Goal: Task Accomplishment & Management: Manage account settings

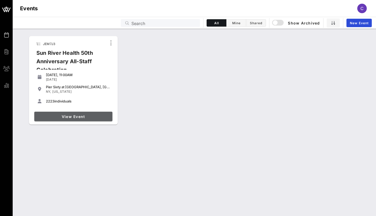
click at [70, 118] on span "View Event" at bounding box center [73, 116] width 74 height 4
click at [55, 114] on link "View Event" at bounding box center [73, 116] width 78 height 9
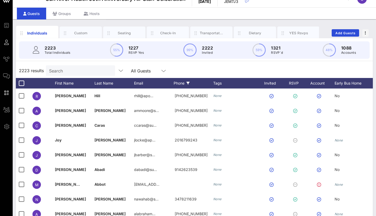
scroll to position [11, 0]
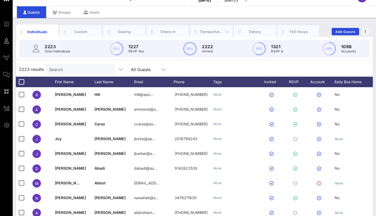
click at [202, 31] on div "Transportation" at bounding box center [211, 31] width 23 height 5
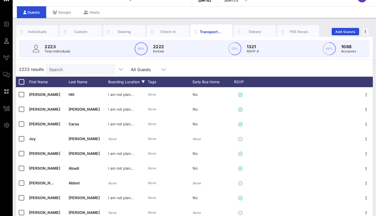
click at [129, 83] on div "Boarding Location" at bounding box center [128, 82] width 40 height 11
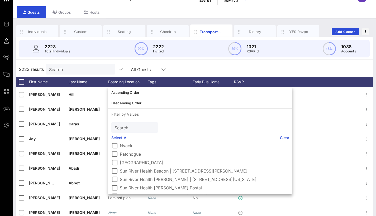
scroll to position [70, 0]
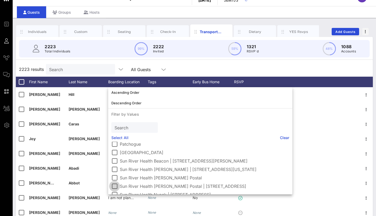
click at [114, 187] on div at bounding box center [114, 186] width 9 height 9
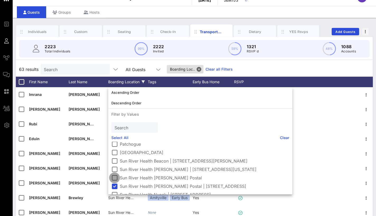
click at [116, 178] on div at bounding box center [114, 177] width 9 height 9
click at [202, 81] on div "Early Bus Home" at bounding box center [212, 82] width 40 height 11
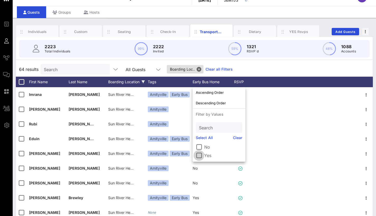
click at [202, 156] on div at bounding box center [198, 155] width 9 height 9
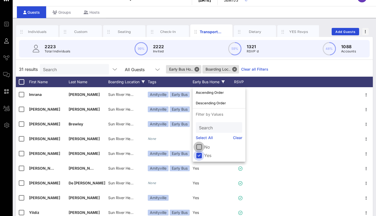
drag, startPoint x: 199, startPoint y: 148, endPoint x: 198, endPoint y: 156, distance: 8.5
click at [199, 148] on div at bounding box center [198, 147] width 9 height 9
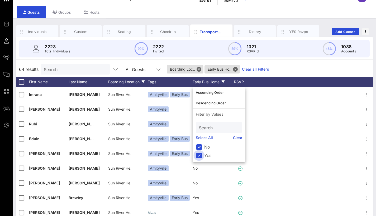
click at [198, 157] on div at bounding box center [198, 155] width 9 height 9
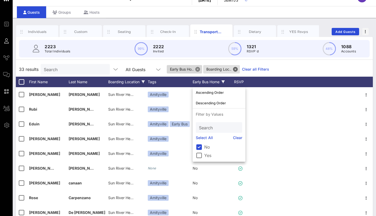
click at [198, 68] on button "Close" at bounding box center [197, 69] width 5 height 5
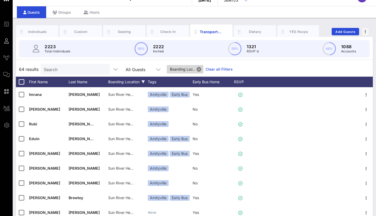
click at [200, 70] on button "Close" at bounding box center [198, 69] width 5 height 5
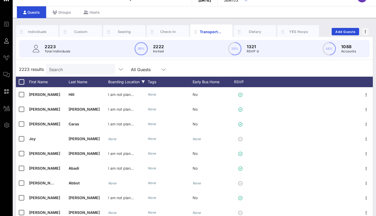
click at [136, 81] on div "Boarding Location" at bounding box center [128, 82] width 40 height 11
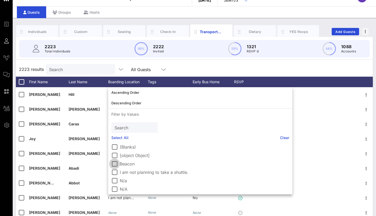
click at [117, 165] on div at bounding box center [114, 163] width 9 height 9
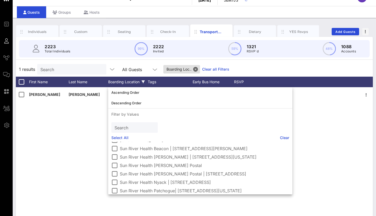
scroll to position [81, 0]
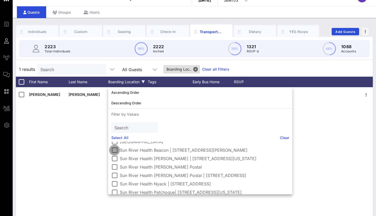
click at [115, 150] on div at bounding box center [114, 150] width 9 height 9
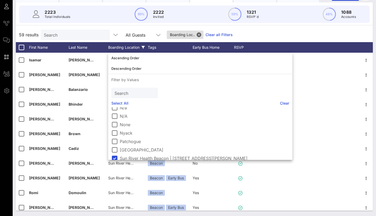
scroll to position [44, 0]
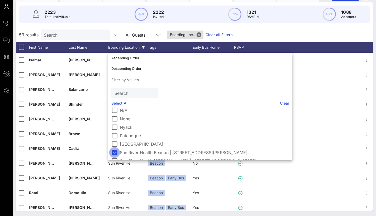
click at [114, 151] on div at bounding box center [114, 152] width 9 height 9
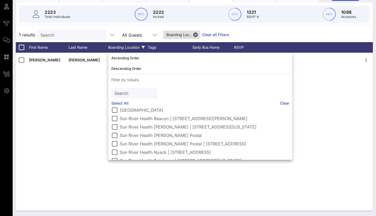
scroll to position [79, 0]
click at [115, 134] on div at bounding box center [114, 134] width 9 height 9
click at [116, 143] on div at bounding box center [114, 143] width 9 height 9
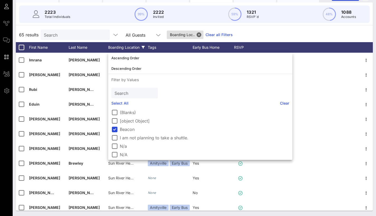
scroll to position [0, 0]
click at [115, 127] on div at bounding box center [114, 129] width 9 height 9
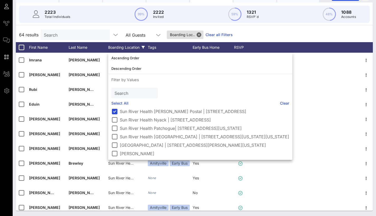
scroll to position [111, 0]
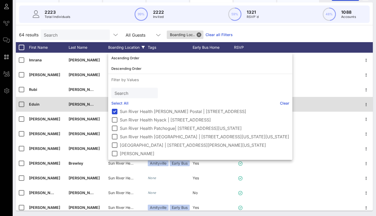
click at [320, 102] on div at bounding box center [304, 104] width 109 height 15
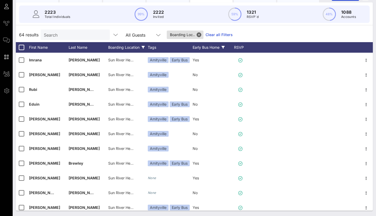
click at [200, 46] on div "Early Bus Home" at bounding box center [212, 47] width 40 height 11
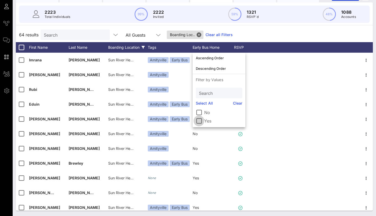
click at [200, 122] on div at bounding box center [198, 121] width 9 height 9
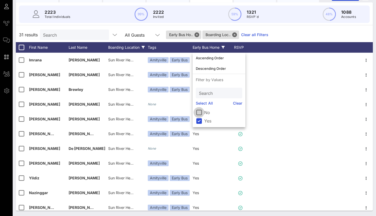
click at [198, 113] on div at bounding box center [198, 112] width 9 height 9
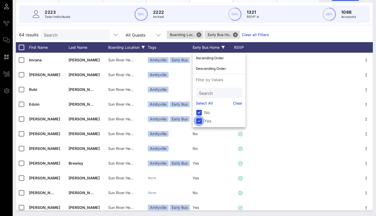
click at [199, 120] on div at bounding box center [198, 121] width 9 height 9
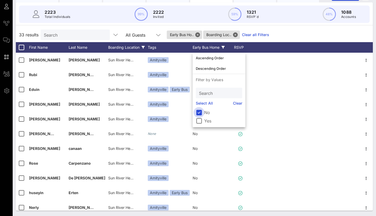
click at [199, 114] on div at bounding box center [198, 112] width 9 height 9
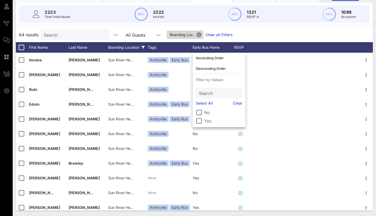
click at [201, 35] on button "Close" at bounding box center [198, 34] width 5 height 5
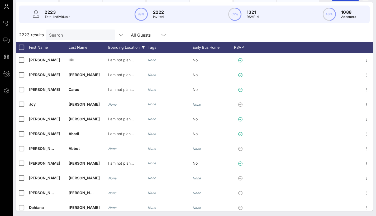
click at [123, 48] on div "Boarding Location" at bounding box center [128, 47] width 40 height 11
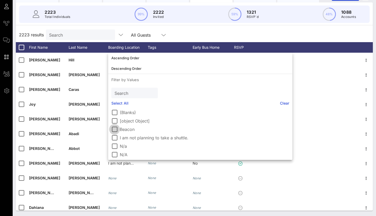
click at [116, 130] on div at bounding box center [114, 129] width 9 height 9
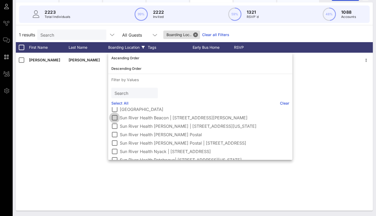
scroll to position [81, 0]
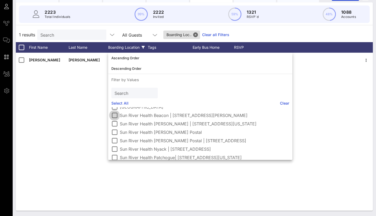
click at [114, 117] on div at bounding box center [114, 115] width 9 height 9
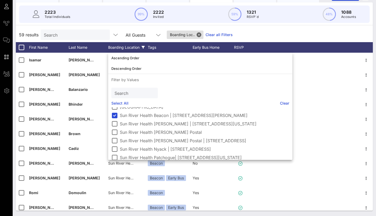
click at [268, 36] on div "59 results Search All Guests Boarding Loc.. Clear all Filters" at bounding box center [194, 34] width 357 height 15
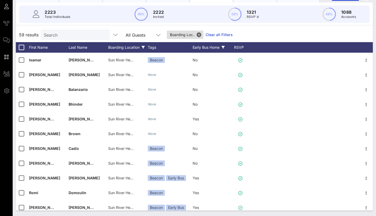
click at [199, 46] on div "Early Bus Home" at bounding box center [212, 47] width 40 height 11
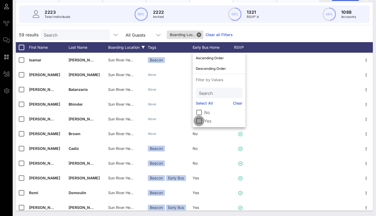
click at [198, 119] on div at bounding box center [198, 121] width 9 height 9
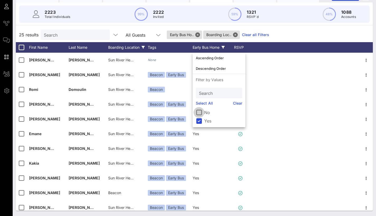
click at [198, 113] on div at bounding box center [198, 112] width 9 height 9
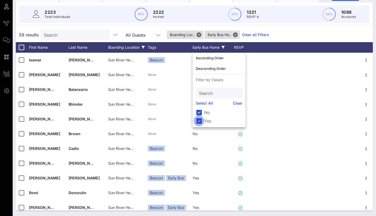
click at [198, 120] on div at bounding box center [198, 121] width 9 height 9
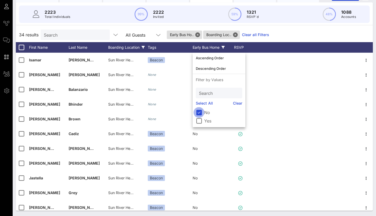
click at [199, 113] on div at bounding box center [198, 112] width 9 height 9
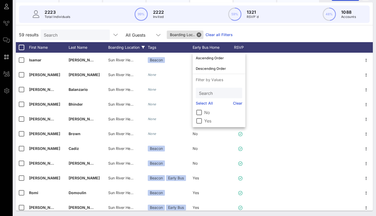
click at [138, 47] on div "Boarding Location" at bounding box center [128, 47] width 40 height 11
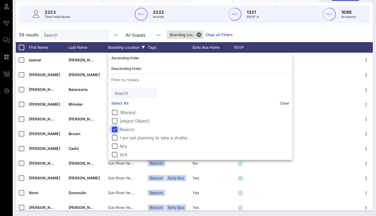
click at [110, 130] on div at bounding box center [114, 129] width 9 height 9
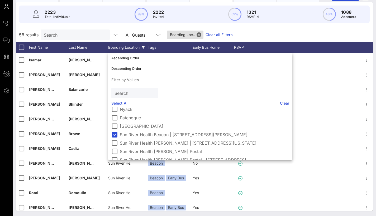
scroll to position [54, 0]
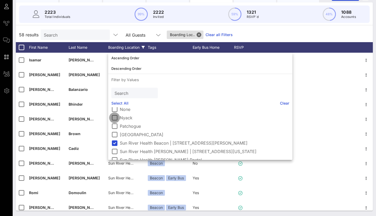
click at [112, 115] on div at bounding box center [114, 117] width 9 height 9
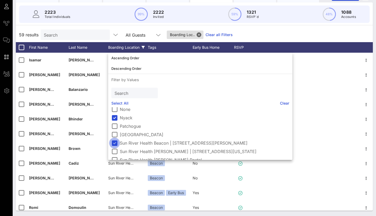
click at [114, 144] on div at bounding box center [114, 143] width 9 height 9
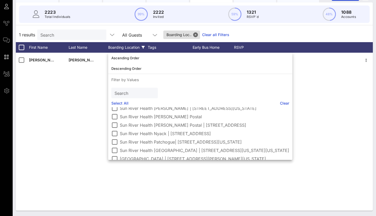
scroll to position [98, 0]
click at [116, 133] on div at bounding box center [114, 132] width 9 height 9
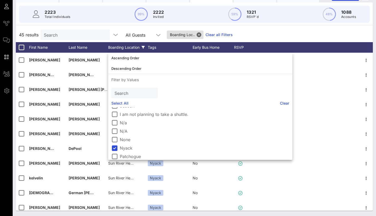
scroll to position [21, 0]
click at [206, 45] on div "Early Bus Home" at bounding box center [212, 47] width 40 height 11
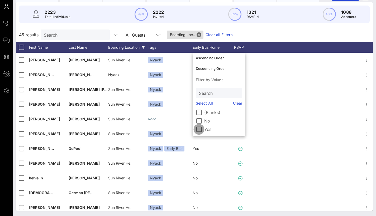
click at [199, 133] on div at bounding box center [198, 129] width 9 height 9
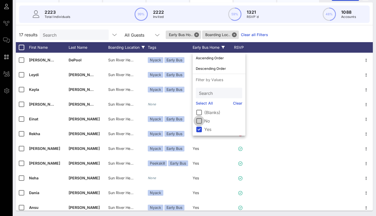
click at [198, 121] on div at bounding box center [198, 121] width 9 height 9
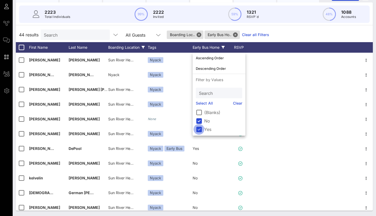
click at [200, 129] on div at bounding box center [198, 129] width 9 height 9
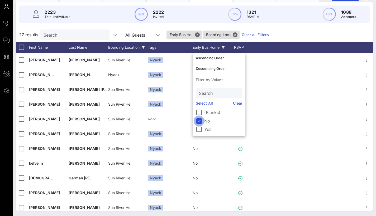
click at [200, 121] on div at bounding box center [198, 121] width 9 height 9
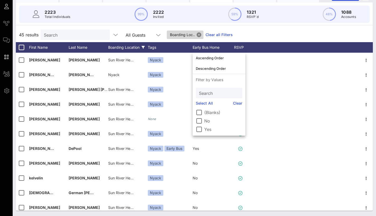
click at [200, 34] on button "Close" at bounding box center [198, 34] width 5 height 5
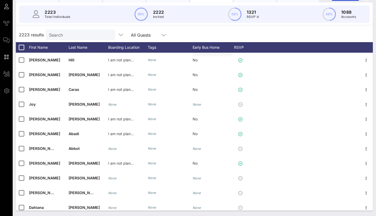
scroll to position [0, 0]
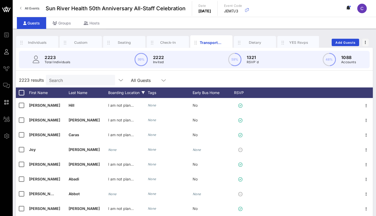
click at [123, 92] on div "Boarding Location" at bounding box center [128, 93] width 40 height 11
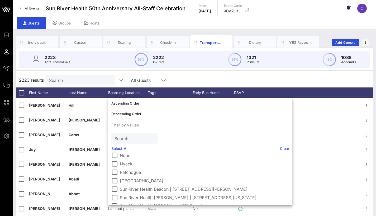
scroll to position [54, 0]
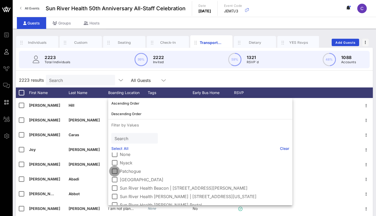
click at [117, 175] on div at bounding box center [114, 171] width 9 height 9
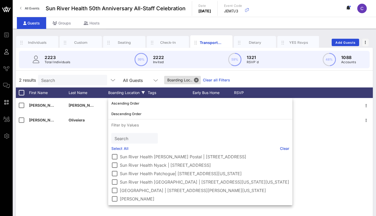
scroll to position [111, 0]
click at [115, 174] on div at bounding box center [114, 173] width 9 height 9
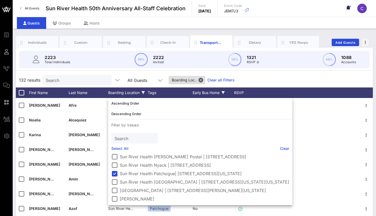
click at [207, 93] on div "Early Bus Home" at bounding box center [212, 93] width 40 height 11
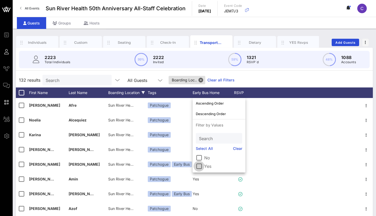
click at [200, 165] on div at bounding box center [198, 166] width 9 height 9
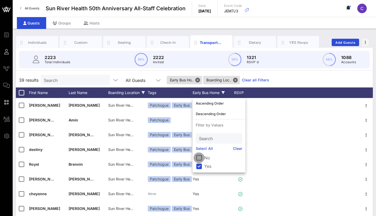
click at [197, 158] on div at bounding box center [198, 157] width 9 height 9
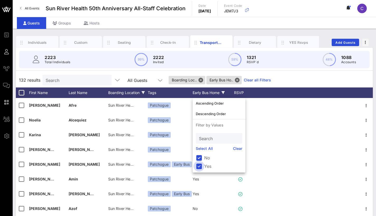
click at [201, 167] on div at bounding box center [198, 166] width 9 height 9
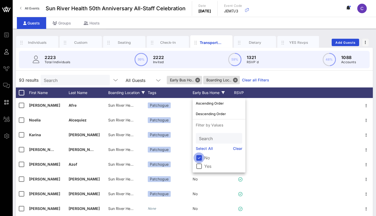
click at [200, 155] on div at bounding box center [198, 157] width 9 height 9
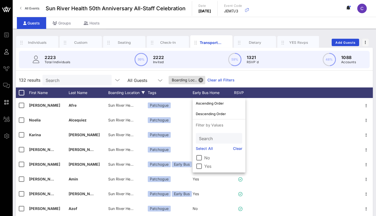
click at [132, 90] on div "Boarding Location" at bounding box center [128, 93] width 40 height 11
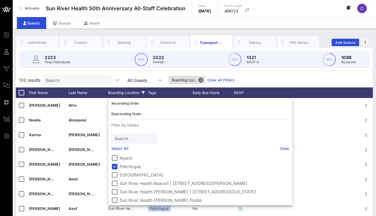
scroll to position [60, 0]
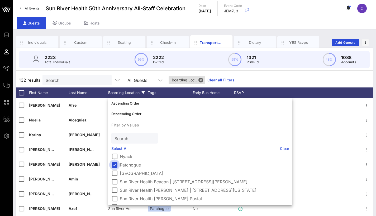
click at [115, 163] on div at bounding box center [114, 165] width 9 height 9
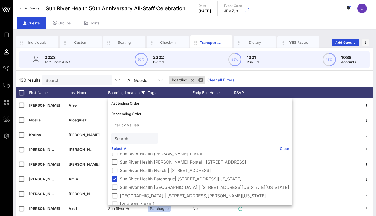
scroll to position [109, 0]
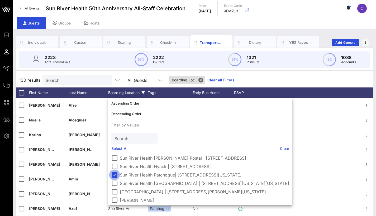
click at [115, 177] on div at bounding box center [114, 175] width 9 height 9
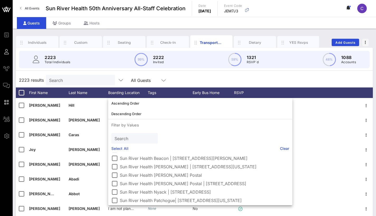
scroll to position [86, 0]
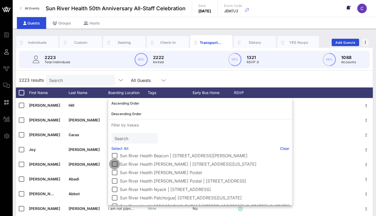
click at [114, 164] on div at bounding box center [114, 164] width 9 height 9
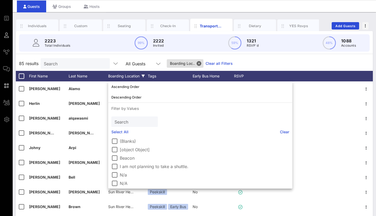
scroll to position [0, 0]
click at [263, 64] on div "85 results Search All Guests Boarding Loc.. Clear all Filters" at bounding box center [194, 63] width 357 height 15
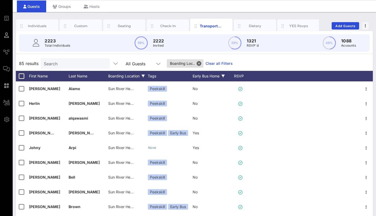
click at [208, 75] on div "Early Bus Home" at bounding box center [212, 76] width 40 height 11
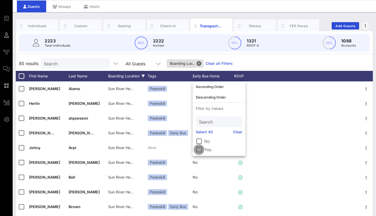
click at [201, 149] on div at bounding box center [198, 149] width 9 height 9
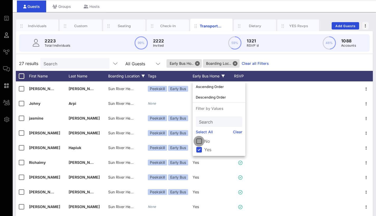
click at [199, 143] on div at bounding box center [198, 141] width 9 height 9
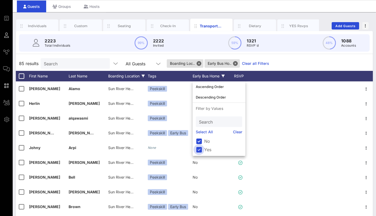
click at [200, 150] on div at bounding box center [198, 149] width 9 height 9
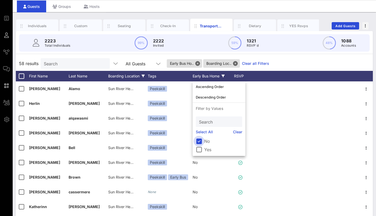
click at [198, 142] on div at bounding box center [198, 141] width 9 height 9
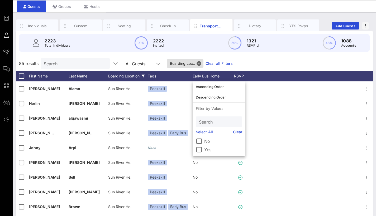
click at [117, 77] on div "Boarding Location" at bounding box center [128, 76] width 40 height 11
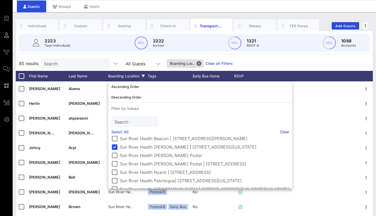
scroll to position [89, 0]
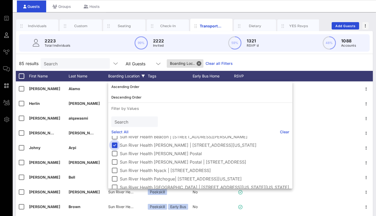
click at [115, 144] on div at bounding box center [114, 145] width 9 height 9
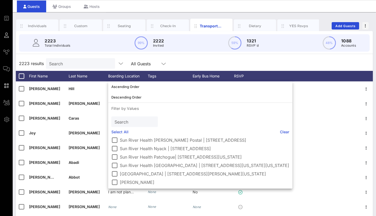
scroll to position [111, 0]
click at [115, 163] on div at bounding box center [114, 165] width 9 height 9
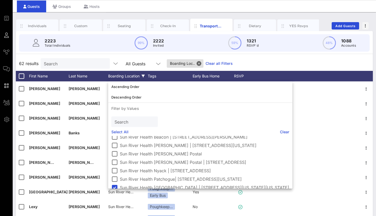
scroll to position [67, 0]
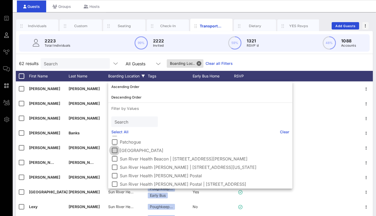
click at [114, 150] on div at bounding box center [114, 150] width 9 height 9
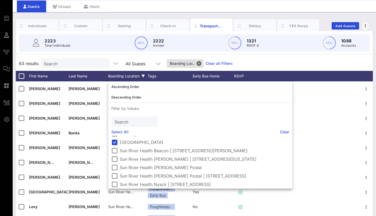
scroll to position [75, 0]
click at [273, 57] on div "63 results Search All Guests Boarding Loc.. Clear all Filters" at bounding box center [194, 63] width 357 height 15
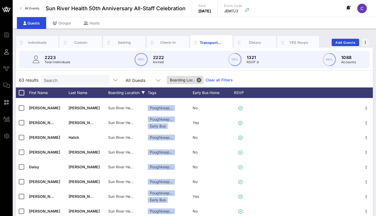
scroll to position [311, 0]
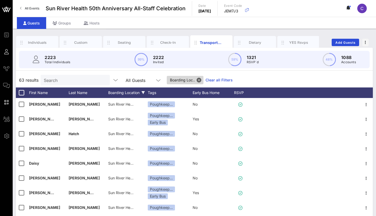
click at [190, 78] on span "Boarding Loc.." at bounding box center [185, 80] width 30 height 8
click at [126, 95] on div "Boarding Location" at bounding box center [128, 93] width 40 height 11
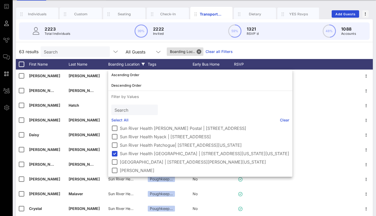
scroll to position [29, 0]
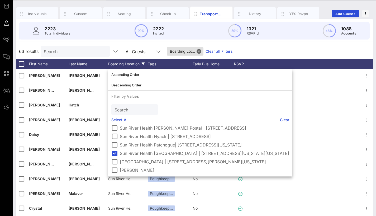
click at [243, 51] on div "63 results Search All Guests Boarding Loc.. Clear all Filters" at bounding box center [194, 51] width 357 height 15
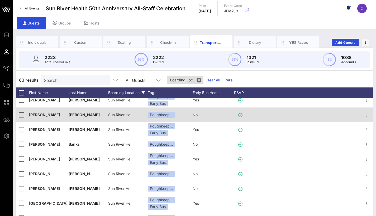
scroll to position [10, 0]
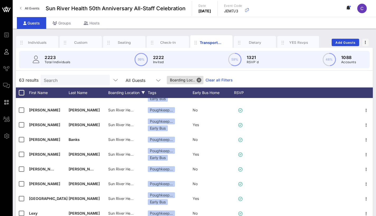
click at [133, 85] on div "All Guests" at bounding box center [143, 80] width 36 height 11
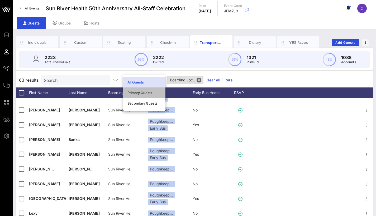
click at [133, 91] on div "Primary Guests" at bounding box center [144, 93] width 34 height 4
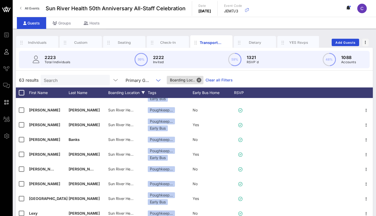
click at [134, 84] on div "Primary Guests" at bounding box center [143, 80] width 36 height 11
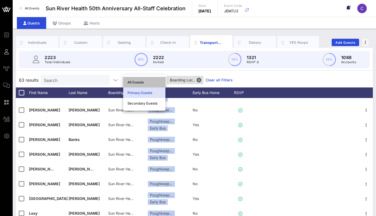
click at [134, 85] on div "All Guests" at bounding box center [144, 82] width 34 height 8
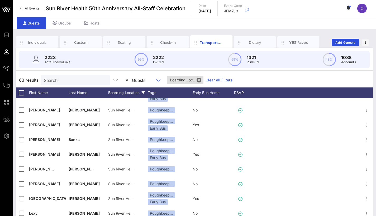
click at [128, 93] on div "Boarding Location" at bounding box center [128, 93] width 40 height 11
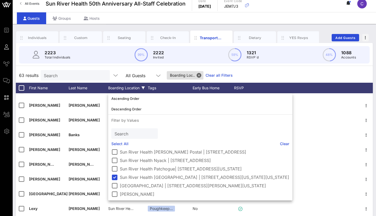
scroll to position [115, 0]
click at [297, 74] on div "63 results Search All Guests Boarding Loc.. Clear all Filters" at bounding box center [194, 75] width 357 height 15
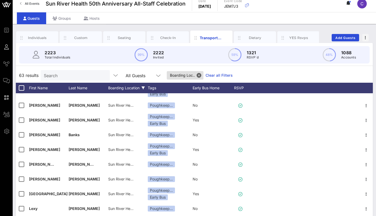
click at [138, 88] on div "Boarding Location" at bounding box center [128, 88] width 40 height 11
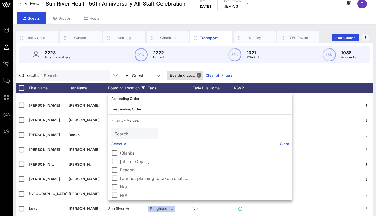
click at [138, 88] on div "Boarding Location" at bounding box center [128, 88] width 40 height 11
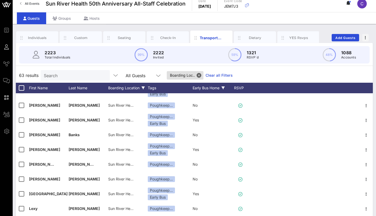
click at [197, 86] on div "Early Bus Home" at bounding box center [212, 88] width 40 height 11
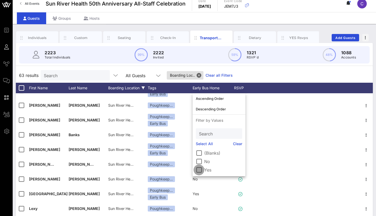
click at [199, 170] on div at bounding box center [198, 170] width 9 height 9
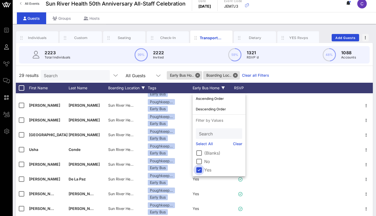
click at [199, 167] on div at bounding box center [198, 170] width 9 height 9
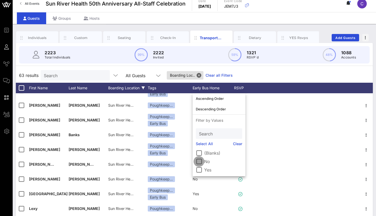
click at [199, 160] on div at bounding box center [198, 161] width 9 height 9
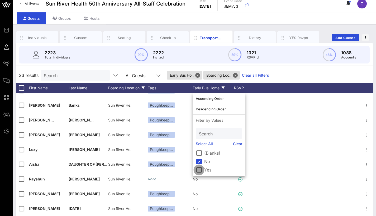
click at [200, 171] on div at bounding box center [198, 170] width 9 height 9
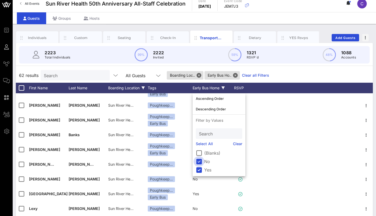
click at [199, 162] on div at bounding box center [198, 161] width 9 height 9
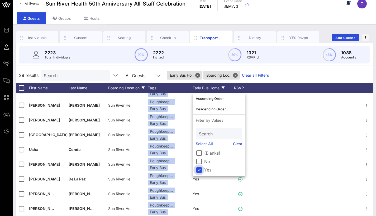
click at [199, 166] on div at bounding box center [198, 170] width 9 height 9
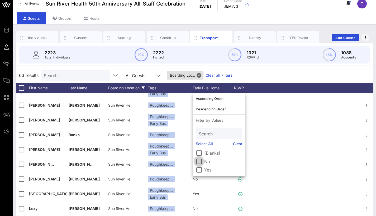
click at [199, 162] on div at bounding box center [198, 161] width 9 height 9
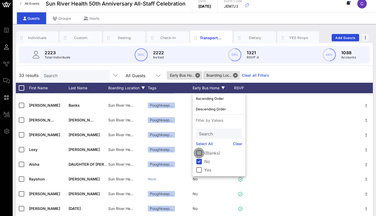
click at [199, 154] on div at bounding box center [198, 153] width 9 height 9
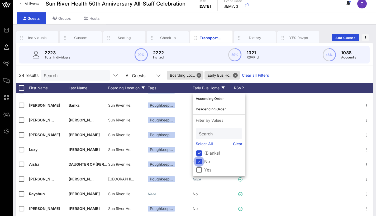
click at [198, 161] on div at bounding box center [198, 161] width 9 height 9
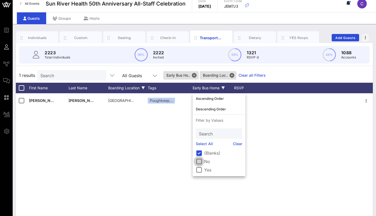
scroll to position [0, 0]
click at [161, 114] on div "Jasmin Davis Poughkeepsie Poughkeep… None" at bounding box center [194, 172] width 357 height 158
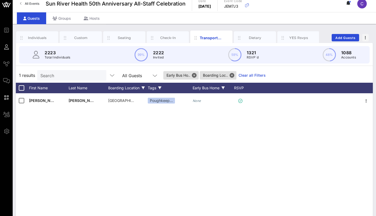
click at [148, 88] on div "Tags" at bounding box center [170, 88] width 45 height 11
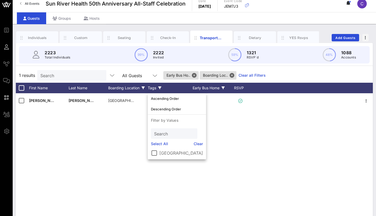
click at [148, 88] on div "Tags" at bounding box center [170, 88] width 45 height 11
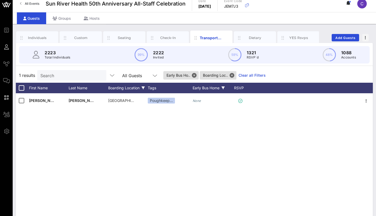
click at [212, 87] on div "Early Bus Home" at bounding box center [212, 88] width 40 height 11
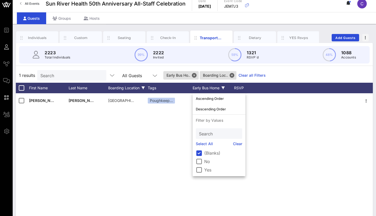
click at [212, 87] on div "Early Bus Home" at bounding box center [212, 88] width 40 height 11
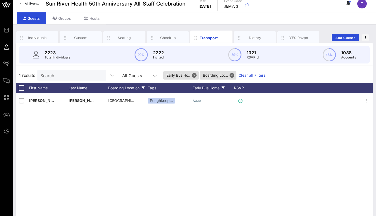
click at [130, 86] on div "Boarding Location" at bounding box center [128, 88] width 40 height 11
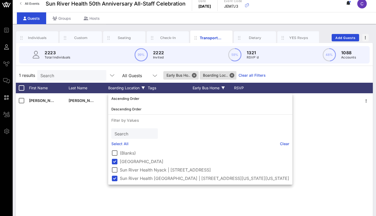
click at [207, 87] on div "Early Bus Home" at bounding box center [212, 88] width 40 height 11
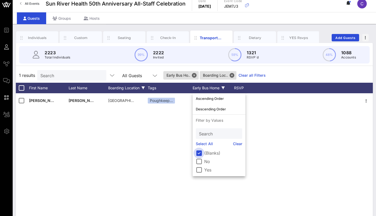
click at [197, 154] on div at bounding box center [198, 153] width 9 height 9
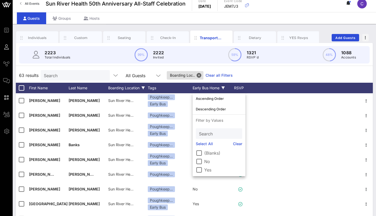
click at [203, 89] on div "Early Bus Home" at bounding box center [212, 88] width 40 height 11
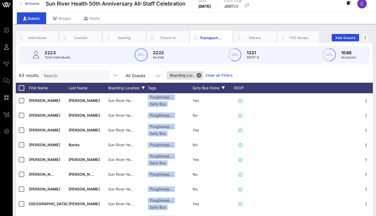
click at [203, 89] on div "Early Bus Home" at bounding box center [212, 88] width 40 height 11
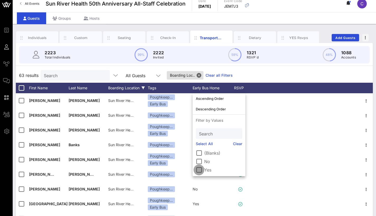
click at [198, 171] on div at bounding box center [198, 170] width 9 height 9
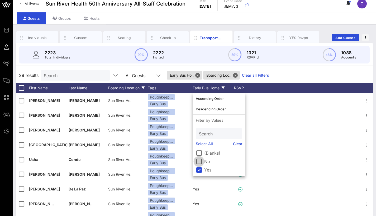
click at [197, 163] on div at bounding box center [198, 161] width 9 height 9
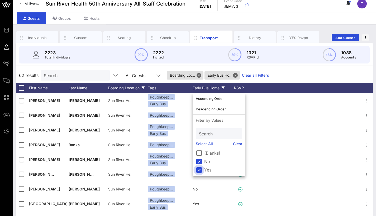
click at [200, 170] on div at bounding box center [198, 170] width 9 height 9
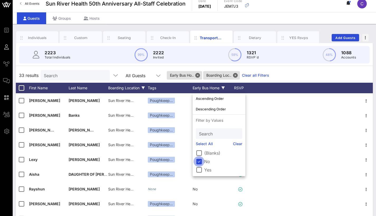
click at [201, 163] on div at bounding box center [198, 161] width 9 height 9
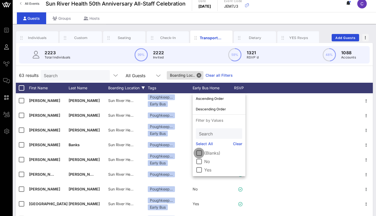
click at [198, 152] on div at bounding box center [198, 153] width 9 height 9
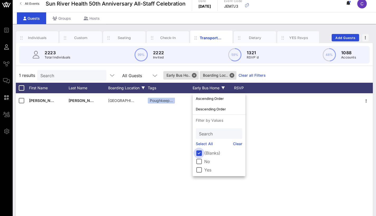
click at [197, 153] on div at bounding box center [198, 153] width 9 height 9
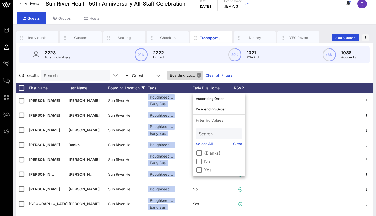
drag, startPoint x: 199, startPoint y: 75, endPoint x: 195, endPoint y: 76, distance: 4.0
click at [199, 75] on button "Close" at bounding box center [198, 75] width 5 height 5
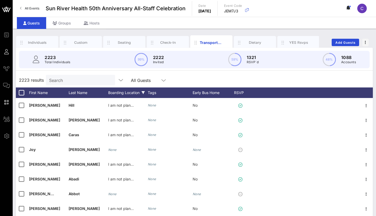
click at [127, 93] on div "Boarding Location" at bounding box center [128, 93] width 40 height 11
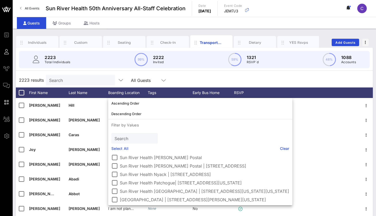
scroll to position [102, 0]
click at [117, 184] on div at bounding box center [114, 182] width 9 height 9
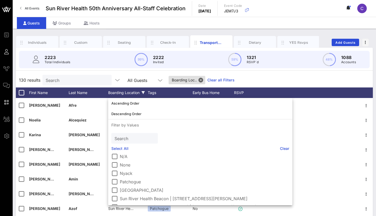
scroll to position [43, 0]
click at [113, 184] on div at bounding box center [114, 182] width 9 height 9
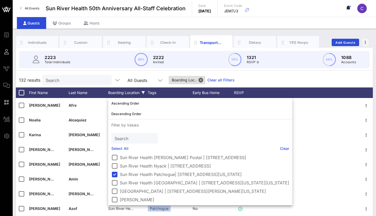
scroll to position [111, 0]
click at [210, 90] on div "Early Bus Home" at bounding box center [212, 93] width 40 height 11
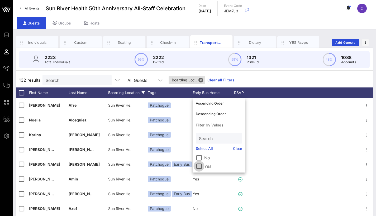
click at [197, 166] on div at bounding box center [198, 166] width 9 height 9
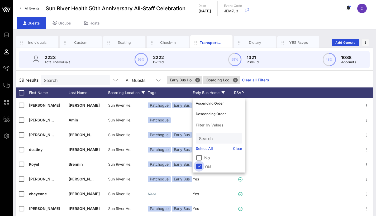
click at [198, 165] on div at bounding box center [198, 166] width 9 height 9
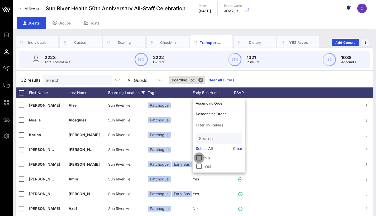
click at [196, 157] on div at bounding box center [198, 157] width 9 height 9
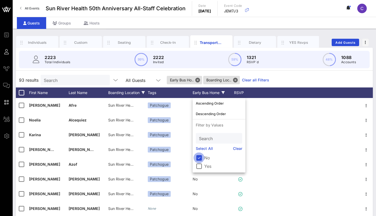
click at [196, 157] on div at bounding box center [198, 157] width 9 height 9
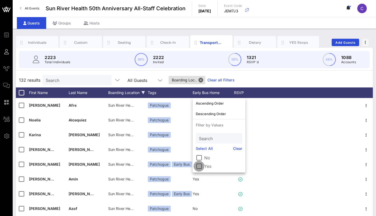
click at [200, 168] on div at bounding box center [198, 166] width 9 height 9
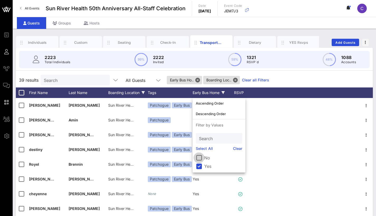
click at [199, 157] on div at bounding box center [198, 157] width 9 height 9
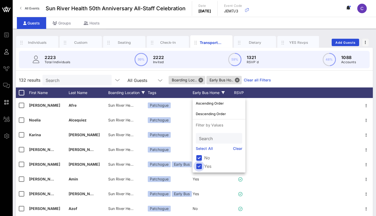
click at [199, 167] on div at bounding box center [198, 166] width 9 height 9
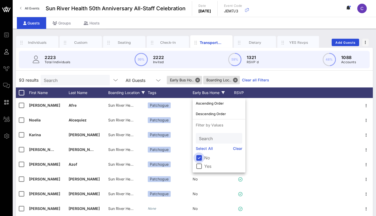
click at [202, 156] on div at bounding box center [198, 157] width 9 height 9
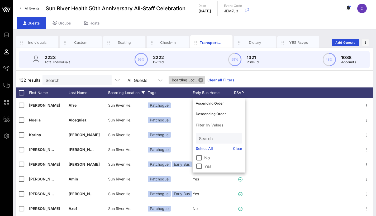
click at [200, 80] on button "Close" at bounding box center [200, 80] width 5 height 5
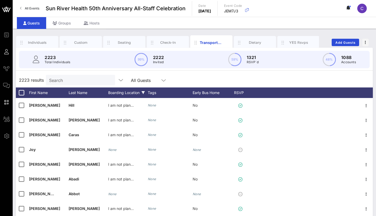
click at [134, 94] on div "Boarding Location" at bounding box center [128, 93] width 40 height 11
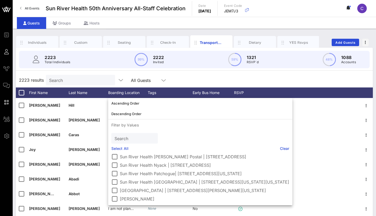
scroll to position [115, 0]
drag, startPoint x: 297, startPoint y: 161, endPoint x: 294, endPoint y: 201, distance: 40.4
click at [292, 201] on div "(Blanks) [object Object] Beacon I am not planning to take a shuttle. N/a N/A No…" at bounding box center [200, 179] width 184 height 53
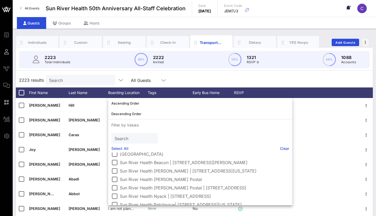
scroll to position [80, 0]
click at [117, 173] on div at bounding box center [114, 171] width 9 height 9
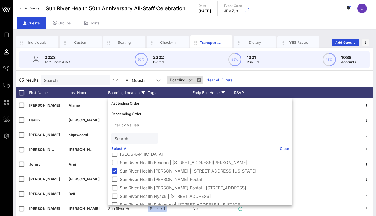
click at [199, 92] on div "Early Bus Home" at bounding box center [212, 93] width 40 height 11
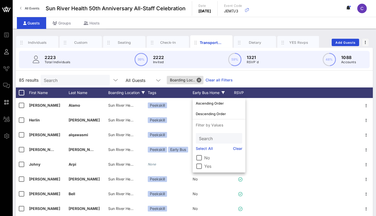
click at [199, 92] on div "Early Bus Home" at bounding box center [212, 93] width 40 height 11
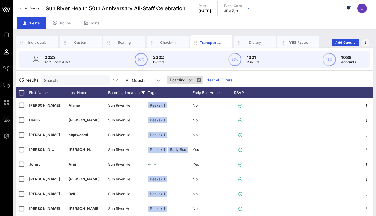
click at [136, 94] on div "Boarding Location" at bounding box center [128, 93] width 40 height 11
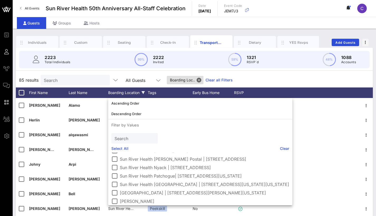
scroll to position [114, 0]
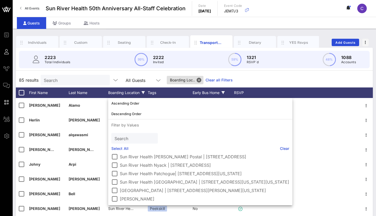
click at [211, 94] on div "Early Bus Home" at bounding box center [212, 93] width 40 height 11
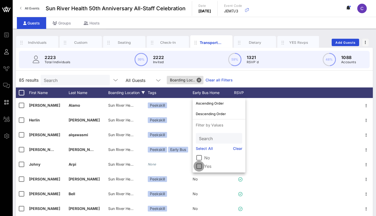
click at [203, 167] on div at bounding box center [198, 166] width 9 height 9
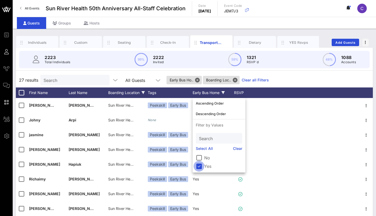
click at [200, 166] on div at bounding box center [198, 166] width 9 height 9
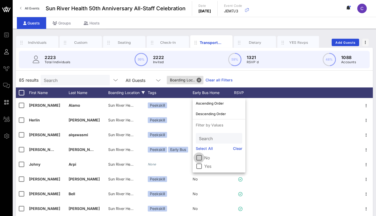
click at [200, 157] on div at bounding box center [198, 157] width 9 height 9
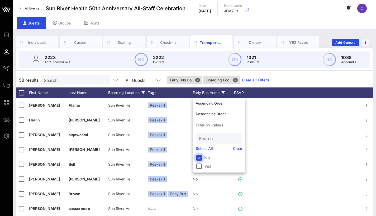
click at [196, 158] on div at bounding box center [198, 157] width 9 height 9
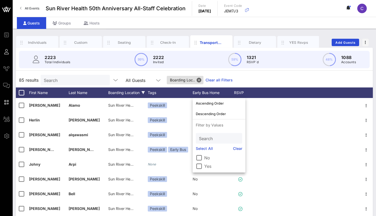
click at [201, 80] on button "Close" at bounding box center [198, 80] width 5 height 5
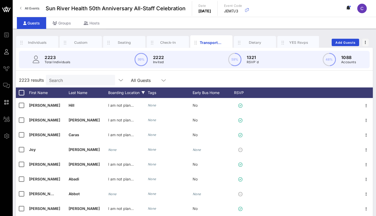
click at [121, 92] on div "Boarding Location" at bounding box center [128, 93] width 40 height 11
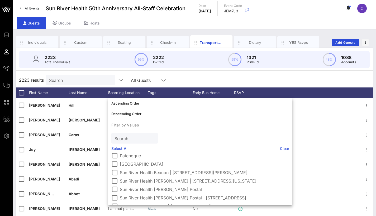
scroll to position [115, 0]
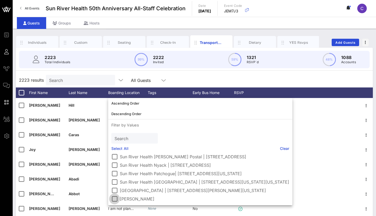
click at [113, 195] on div at bounding box center [114, 199] width 9 height 9
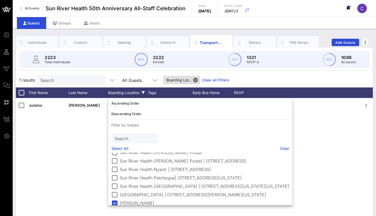
scroll to position [108, 0]
click at [115, 193] on div at bounding box center [114, 193] width 9 height 9
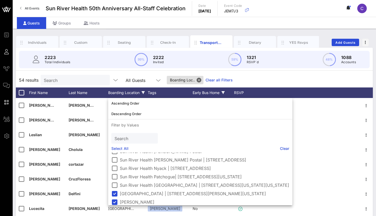
click at [199, 90] on div "Early Bus Home" at bounding box center [212, 93] width 40 height 11
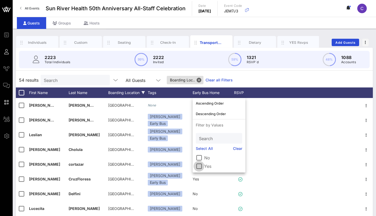
click at [199, 166] on div at bounding box center [198, 166] width 9 height 9
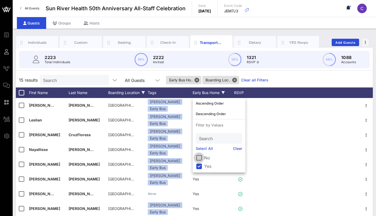
click at [199, 159] on div at bounding box center [198, 157] width 9 height 9
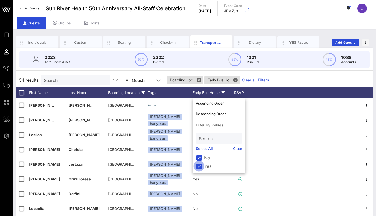
click at [198, 164] on div at bounding box center [198, 166] width 9 height 9
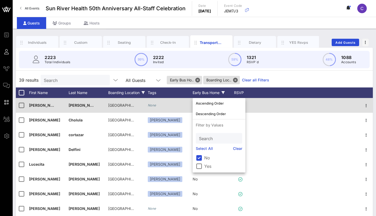
click at [122, 98] on div "Sun River Health Walkill Valley | 75 Orange Avenue Walden, New York, 12586" at bounding box center [121, 105] width 26 height 15
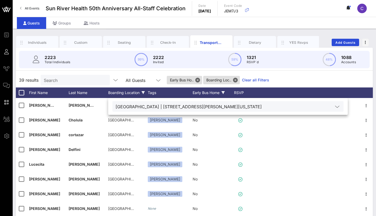
click at [124, 95] on div "Boarding Location" at bounding box center [128, 93] width 40 height 11
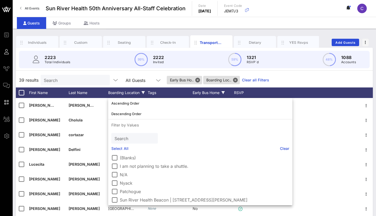
scroll to position [0, 0]
click at [115, 159] on div at bounding box center [114, 157] width 9 height 9
click at [116, 166] on div at bounding box center [114, 166] width 9 height 9
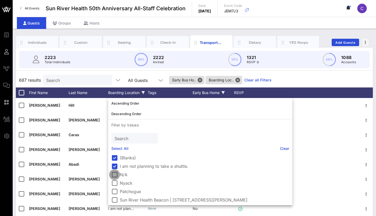
click at [114, 174] on div at bounding box center [114, 174] width 9 height 9
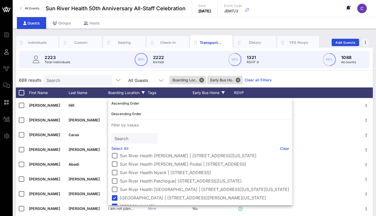
scroll to position [60, 0]
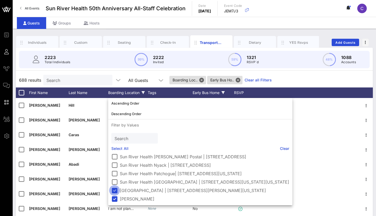
click at [117, 191] on div at bounding box center [114, 190] width 9 height 9
click at [115, 201] on div at bounding box center [114, 199] width 9 height 9
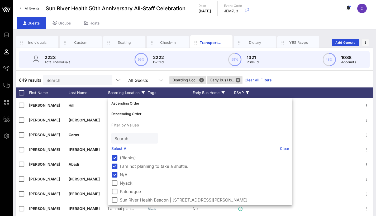
click at [240, 90] on div "RSVP" at bounding box center [241, 93] width 18 height 11
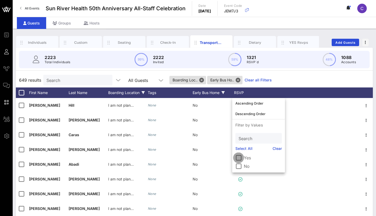
click at [238, 160] on div at bounding box center [238, 157] width 9 height 9
